Goal: Go to known website: Go to known website

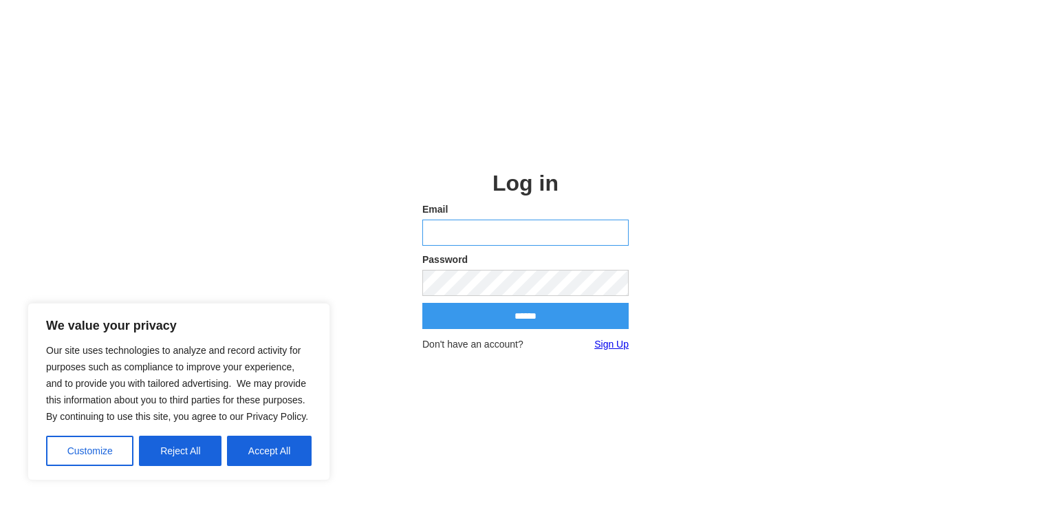
click at [514, 238] on input "email" at bounding box center [525, 232] width 206 height 26
click at [275, 452] on button "Accept All" at bounding box center [269, 450] width 85 height 30
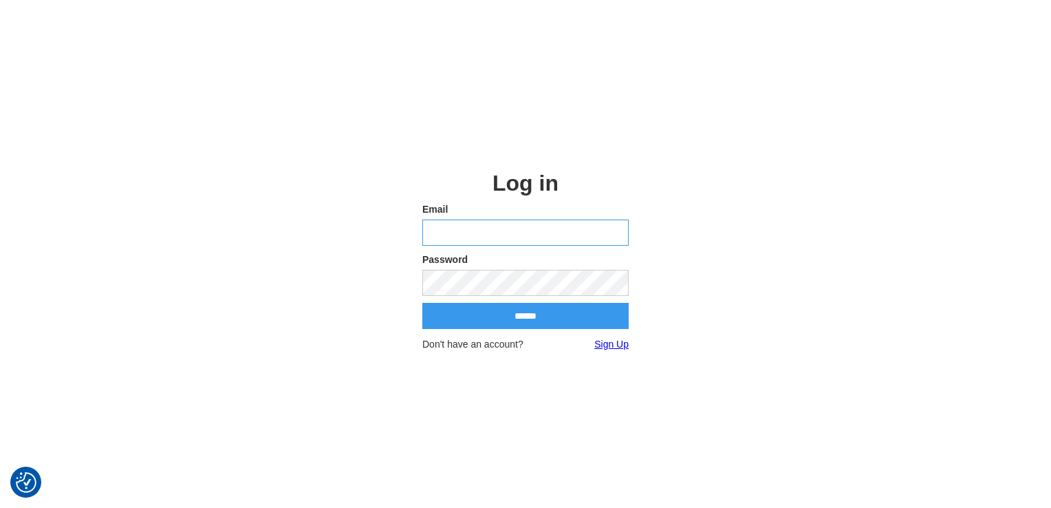
click at [504, 229] on input "email" at bounding box center [525, 232] width 206 height 26
type input "**********"
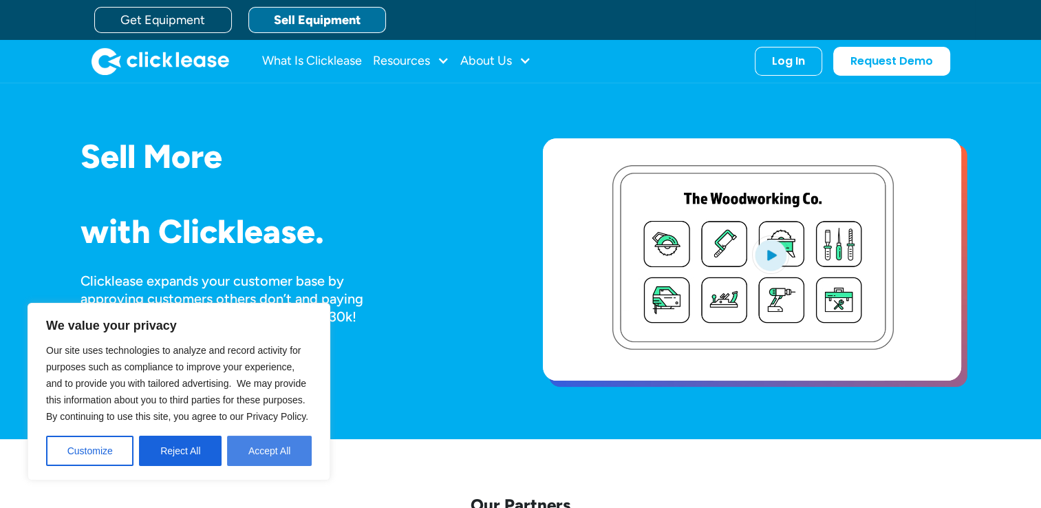
click at [286, 455] on button "Accept All" at bounding box center [269, 450] width 85 height 30
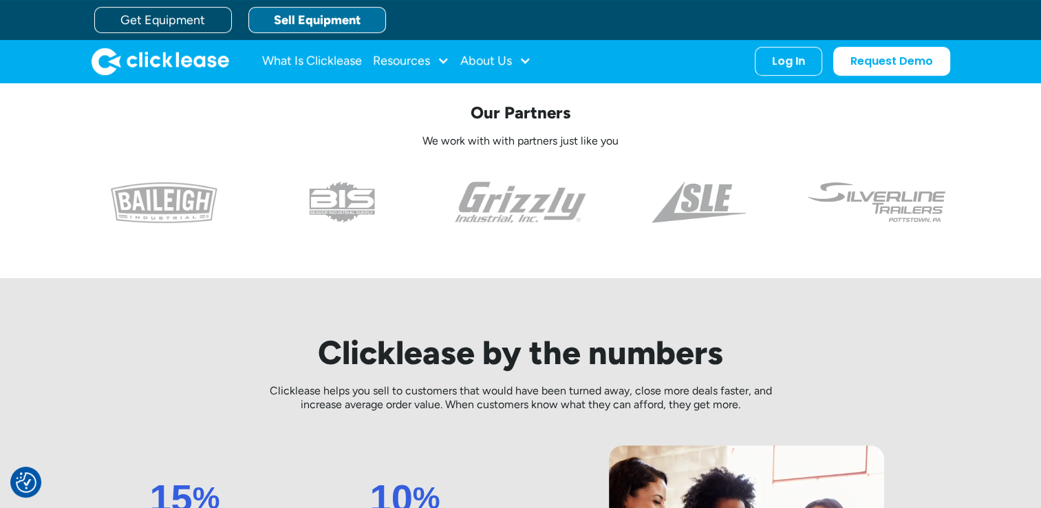
scroll to position [260, 0]
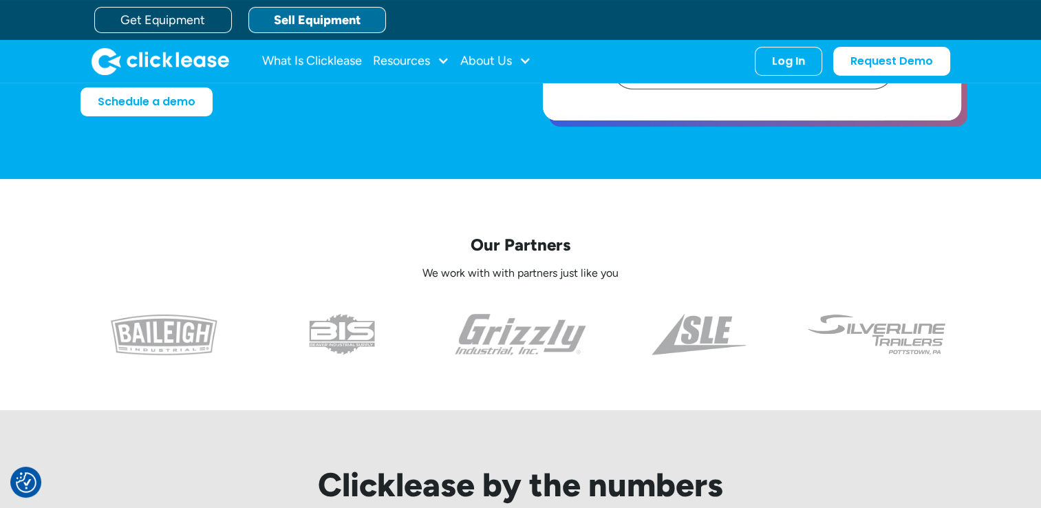
drag, startPoint x: 998, startPoint y: 491, endPoint x: 703, endPoint y: 210, distance: 407.3
click at [703, 210] on div "Our Partners We work with with partners just like you" at bounding box center [520, 294] width 881 height 231
